Goal: Register for event/course

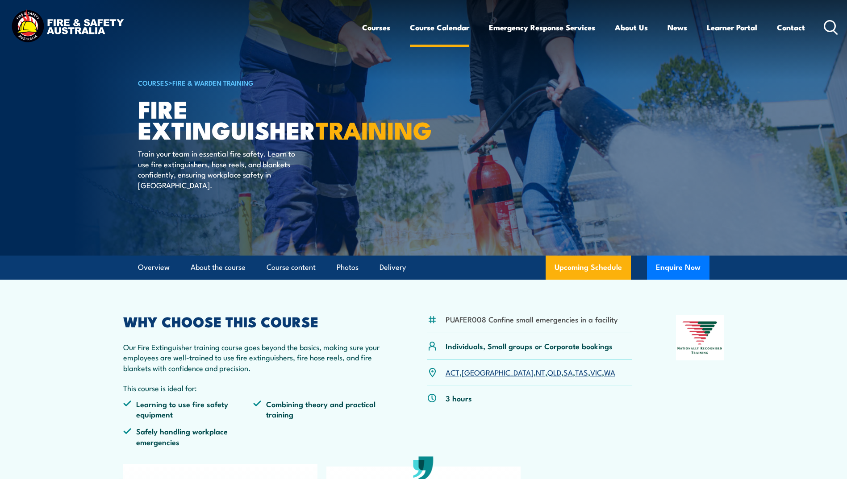
click at [432, 28] on link "Course Calendar" at bounding box center [439, 28] width 59 height 24
click at [473, 372] on link "[GEOGRAPHIC_DATA]" at bounding box center [497, 372] width 72 height 11
click at [584, 269] on link "Upcoming Schedule" at bounding box center [587, 268] width 85 height 24
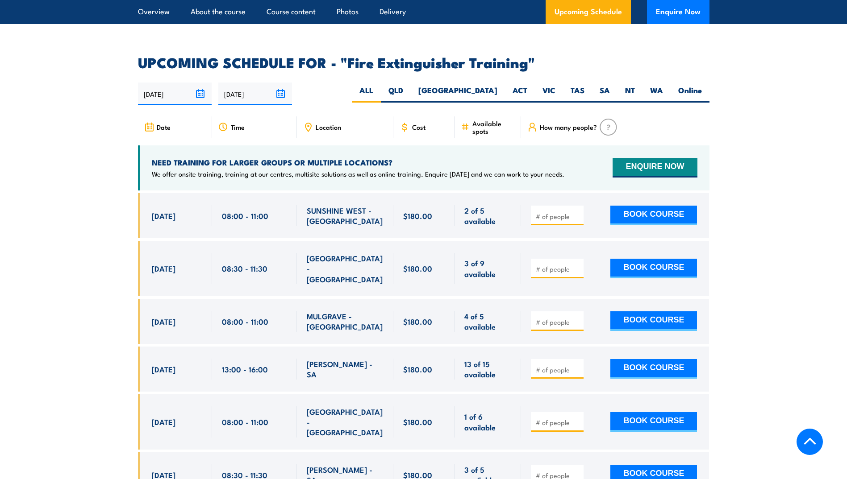
scroll to position [1498, 0]
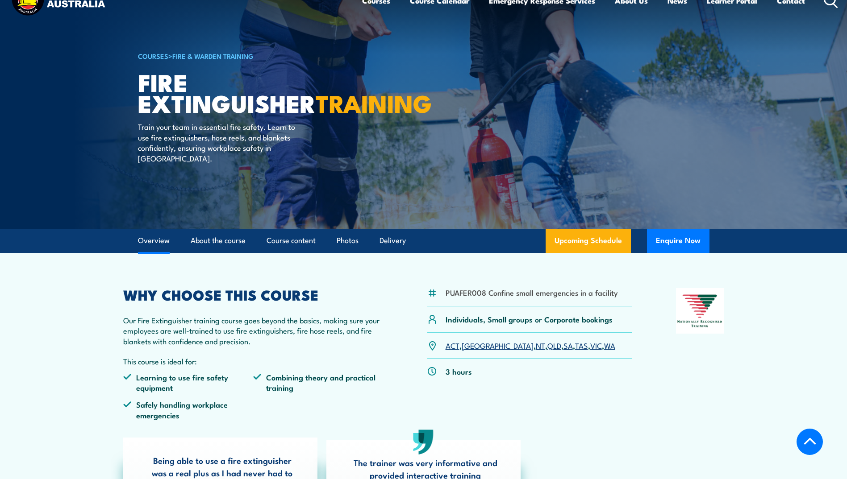
scroll to position [25, 0]
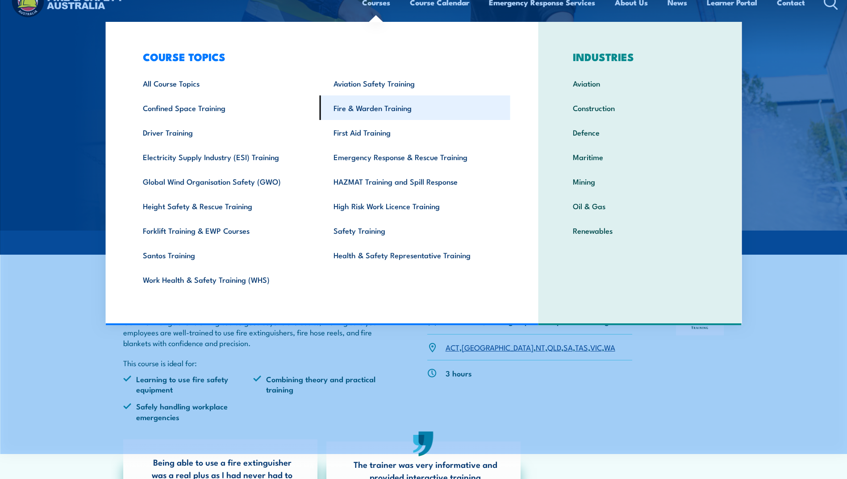
click at [376, 110] on link "Fire & Warden Training" at bounding box center [415, 107] width 191 height 25
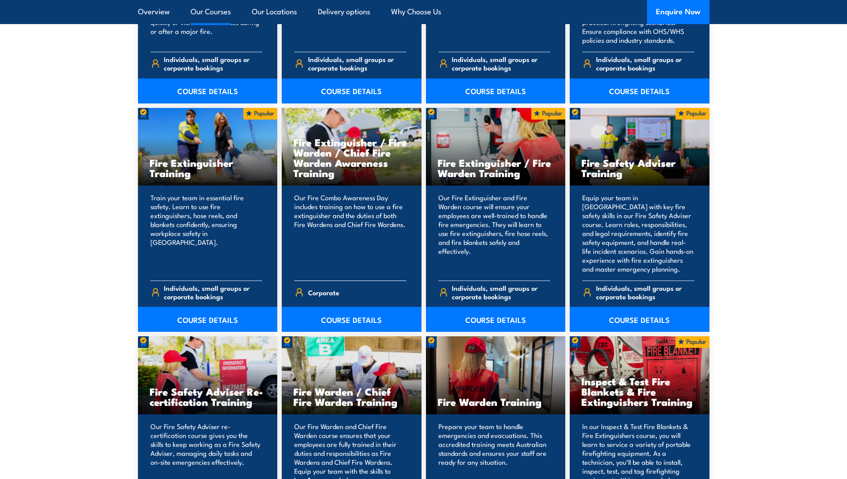
scroll to position [937, 0]
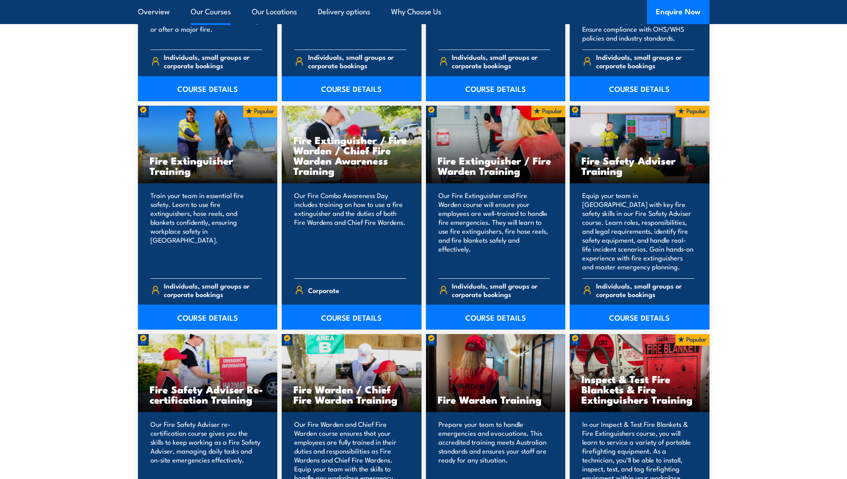
click at [339, 157] on h3 "Fire Extinguisher / Fire Warden / Chief Fire Warden Awareness Training" at bounding box center [351, 155] width 116 height 41
click at [352, 316] on link "COURSE DETAILS" at bounding box center [352, 317] width 140 height 25
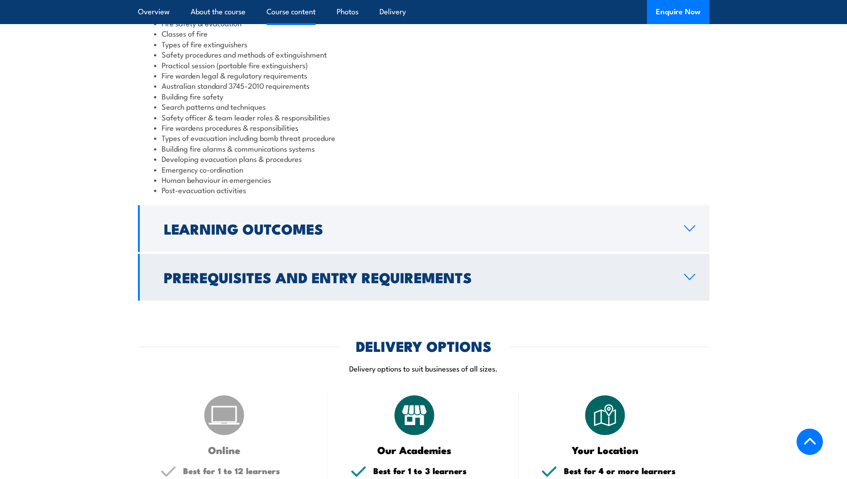
scroll to position [893, 0]
click at [307, 270] on h2 "Prerequisites and Entry Requirements" at bounding box center [417, 276] width 506 height 12
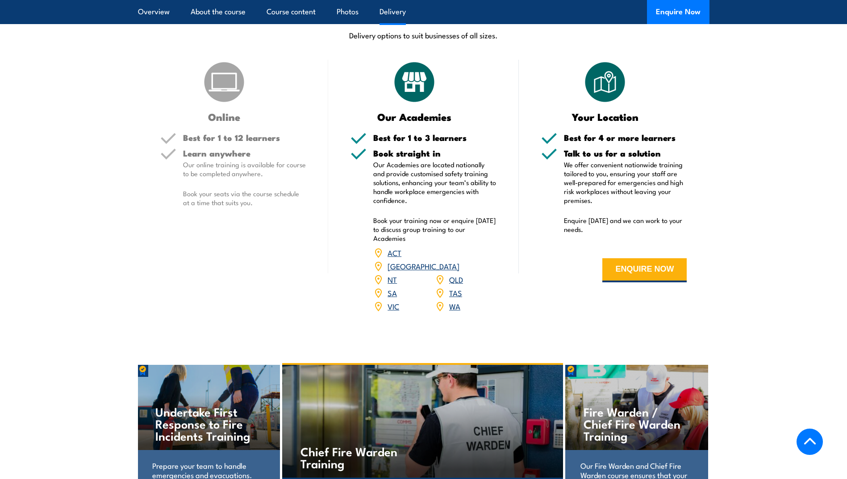
scroll to position [1093, 0]
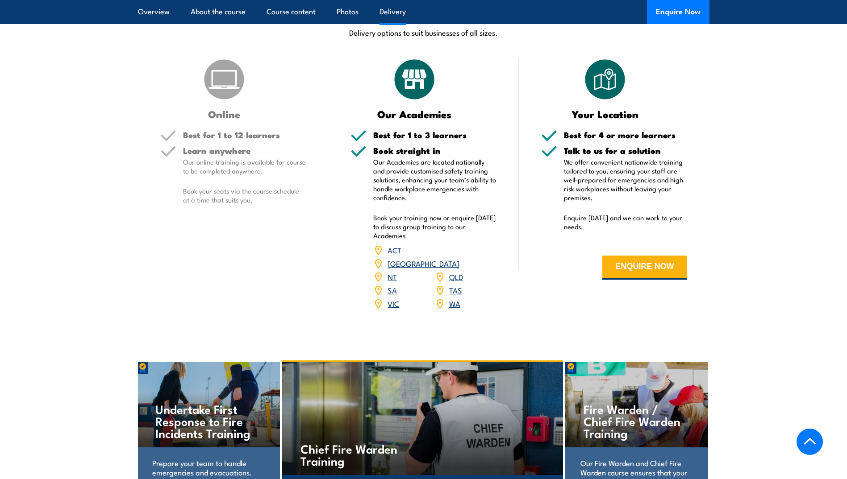
click at [231, 158] on p "Our online training is available for course to be completed anywhere." at bounding box center [244, 167] width 123 height 18
click at [232, 158] on p "Our online training is available for course to be completed anywhere." at bounding box center [244, 167] width 123 height 18
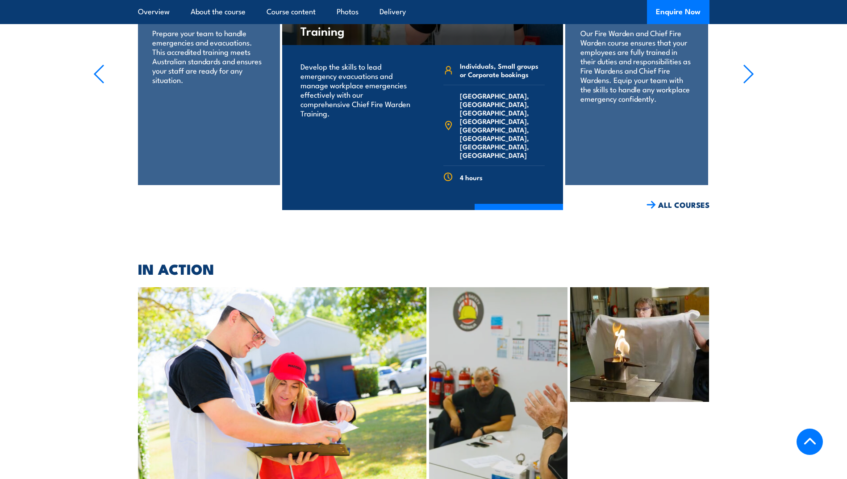
scroll to position [1450, 0]
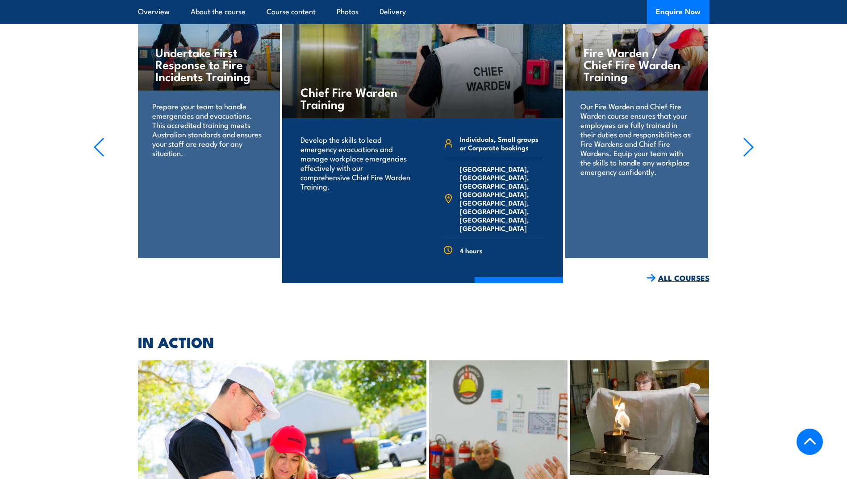
click at [681, 273] on link "ALL COURSES" at bounding box center [677, 278] width 63 height 10
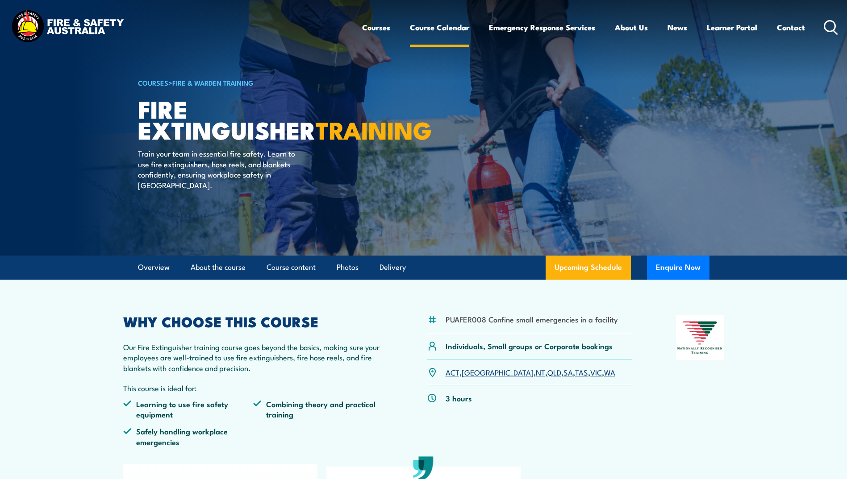
click at [449, 29] on link "Course Calendar" at bounding box center [439, 28] width 59 height 24
click at [449, 27] on link "Course Calendar" at bounding box center [439, 28] width 59 height 24
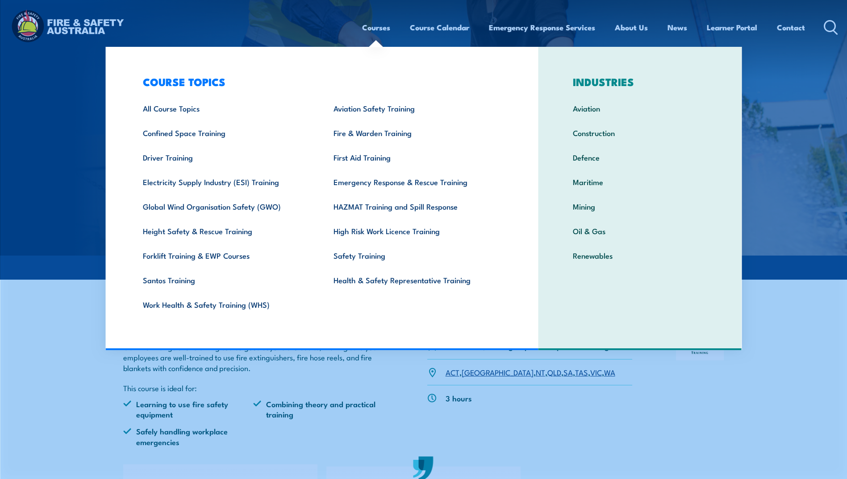
click at [369, 28] on link "Courses" at bounding box center [376, 28] width 28 height 24
